Goal: Check status: Check status

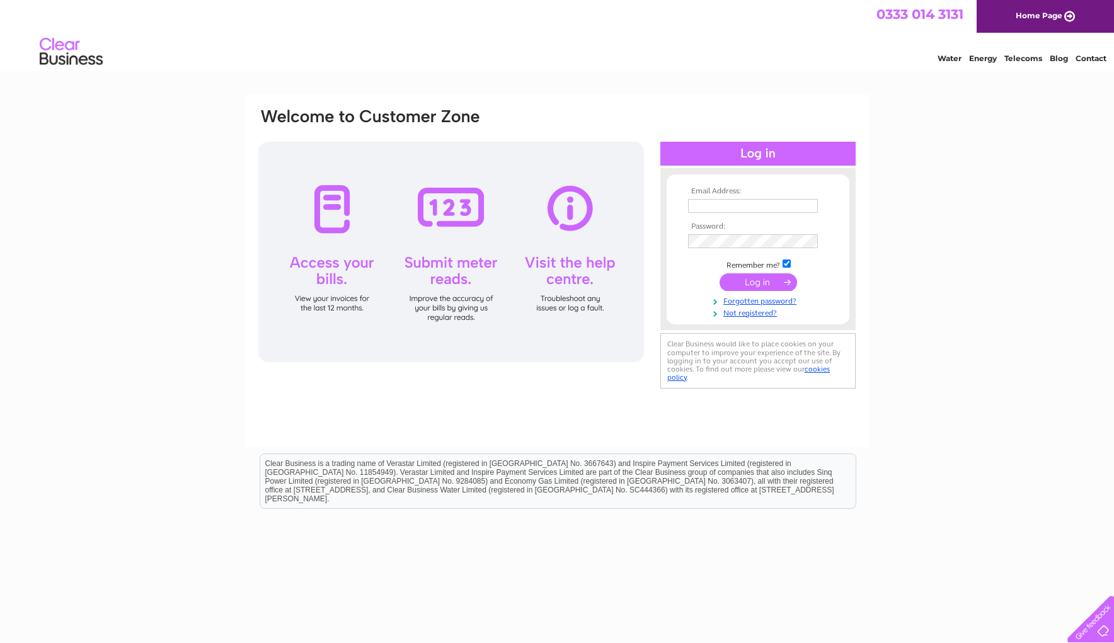
type input "glynis@thewoolshopltd.co.uk"
click at [698, 280] on input "submit" at bounding box center [757, 282] width 77 height 18
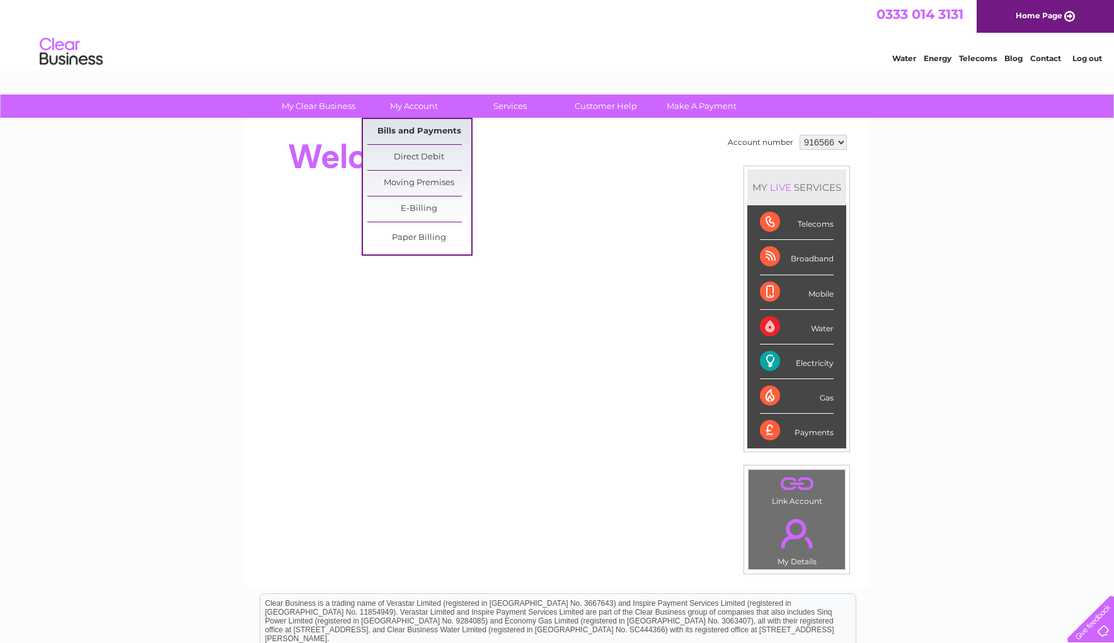
click at [423, 128] on link "Bills and Payments" at bounding box center [419, 131] width 104 height 25
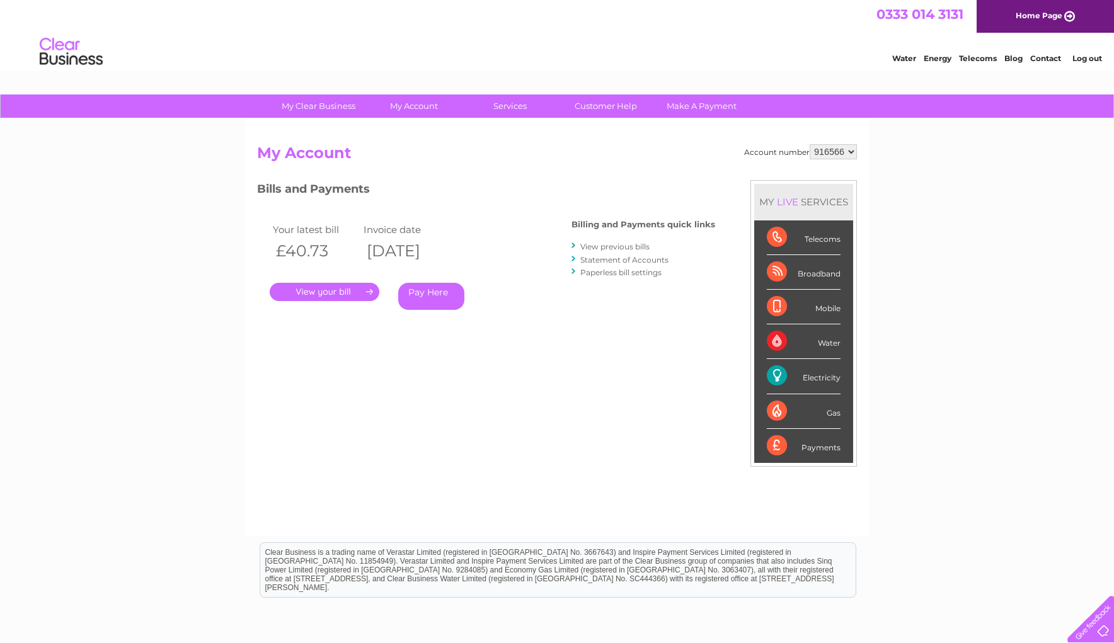
click at [648, 257] on link "Statement of Accounts" at bounding box center [624, 259] width 88 height 9
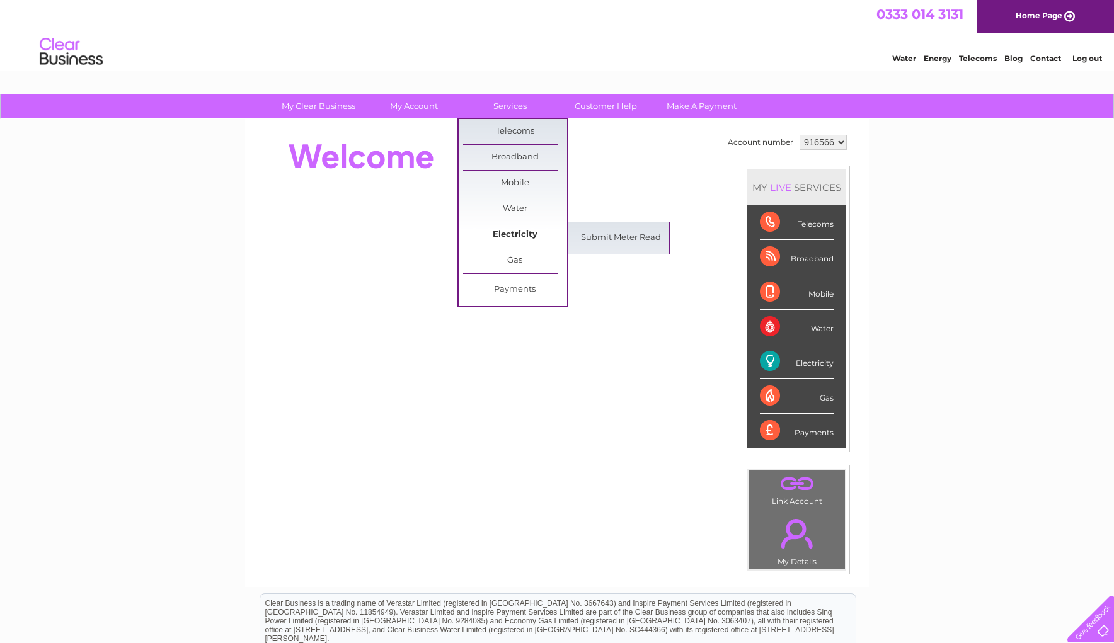
scroll to position [1, 0]
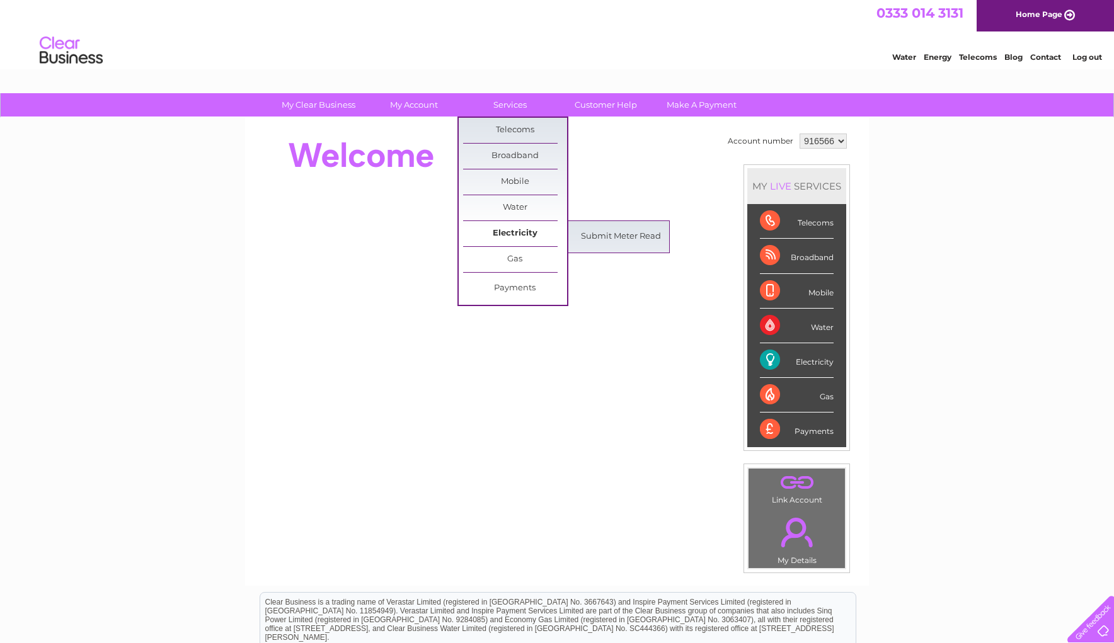
click at [516, 234] on link "Electricity" at bounding box center [515, 233] width 104 height 25
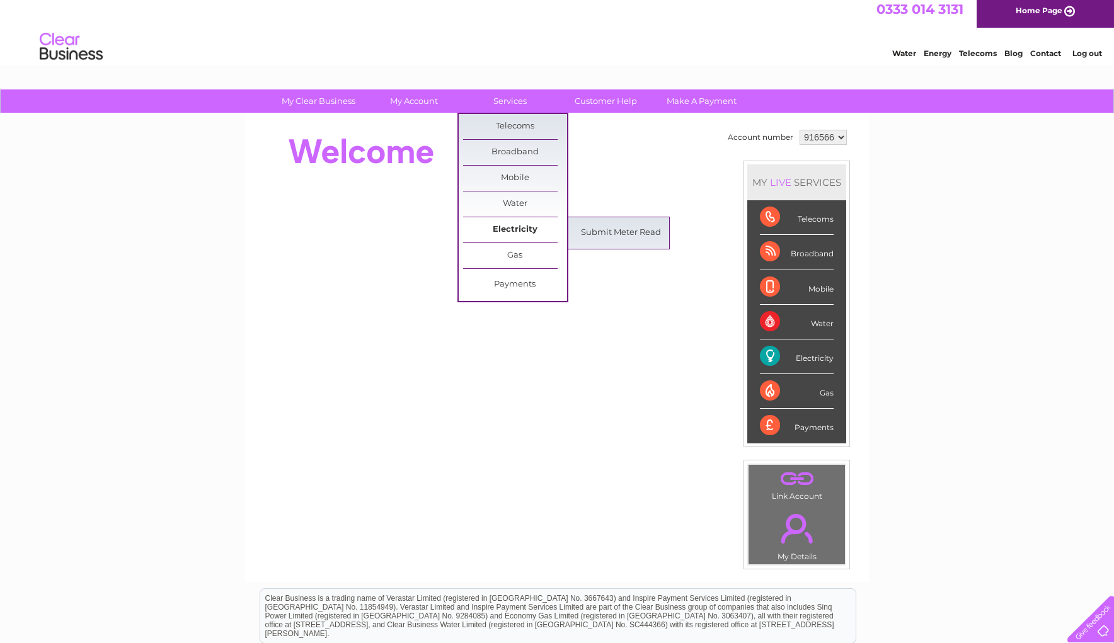
scroll to position [9, 0]
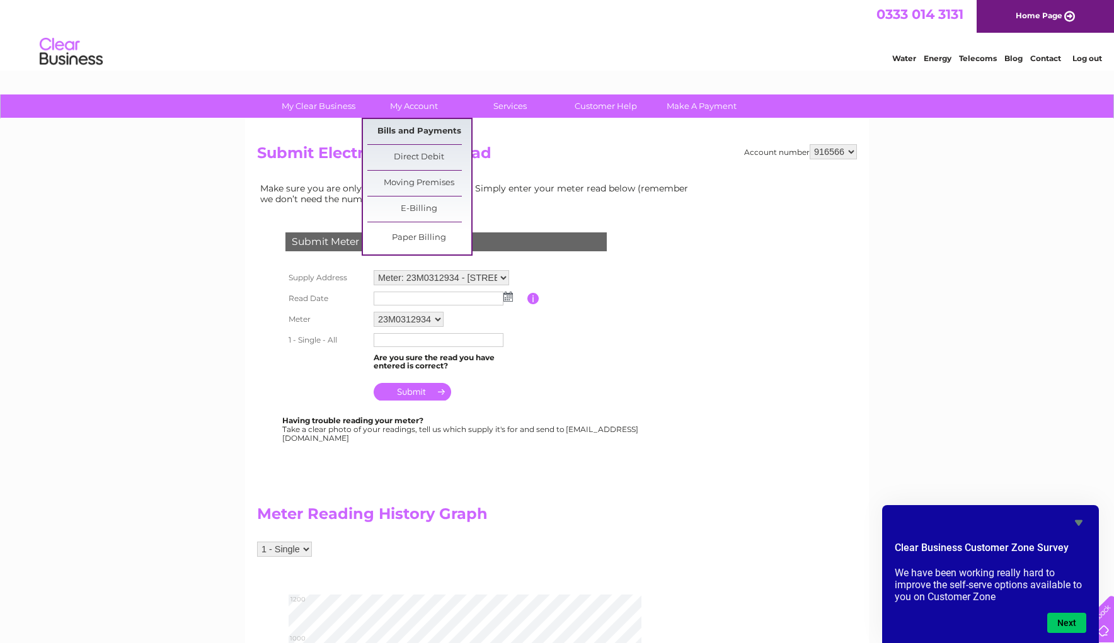
click at [418, 130] on link "Bills and Payments" at bounding box center [419, 131] width 104 height 25
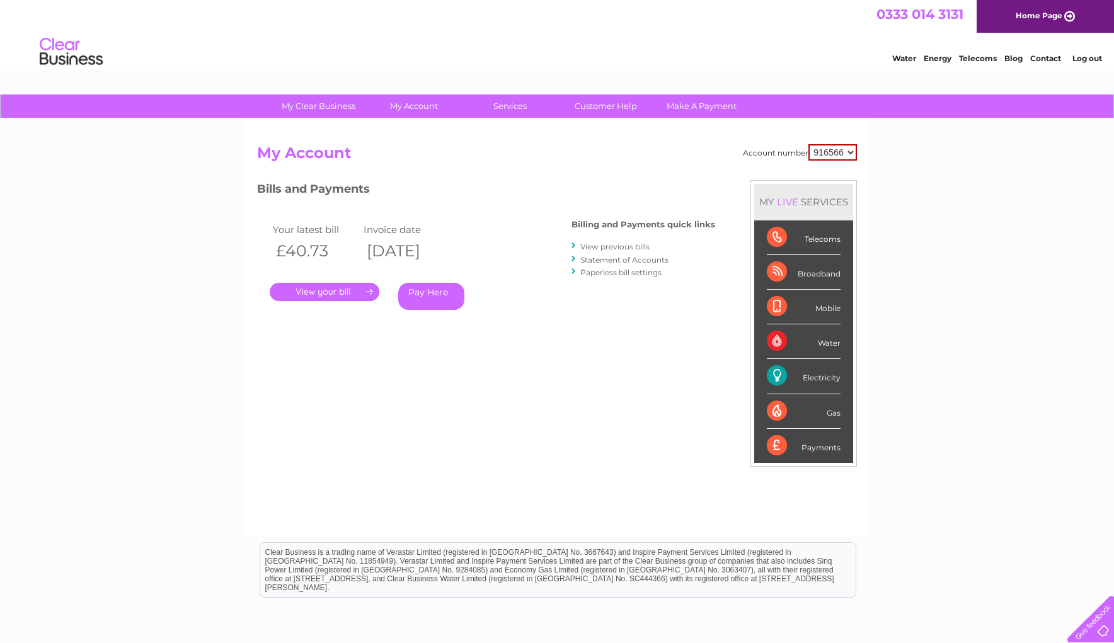
scroll to position [118, 0]
